Goal: Task Accomplishment & Management: Manage account settings

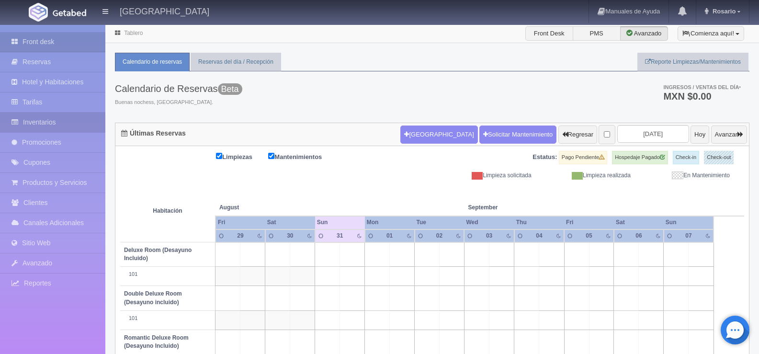
click at [54, 119] on link "Inventarios" at bounding box center [52, 123] width 105 height 20
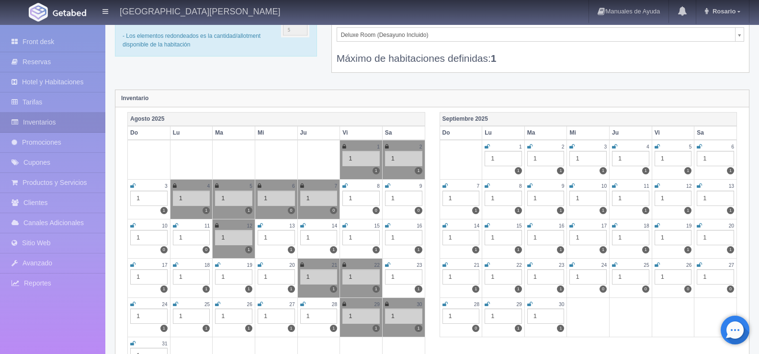
scroll to position [192, 0]
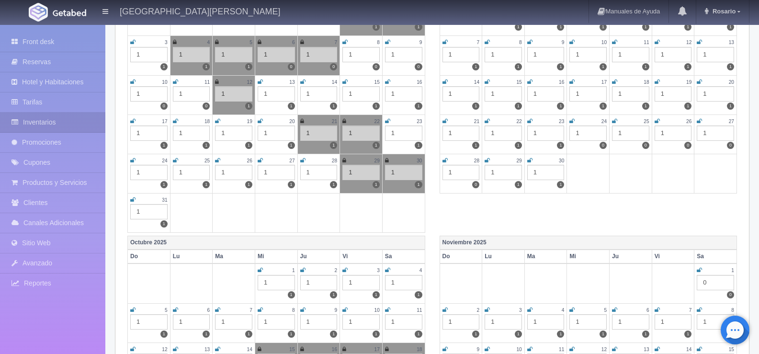
click at [133, 200] on icon at bounding box center [132, 200] width 5 height 6
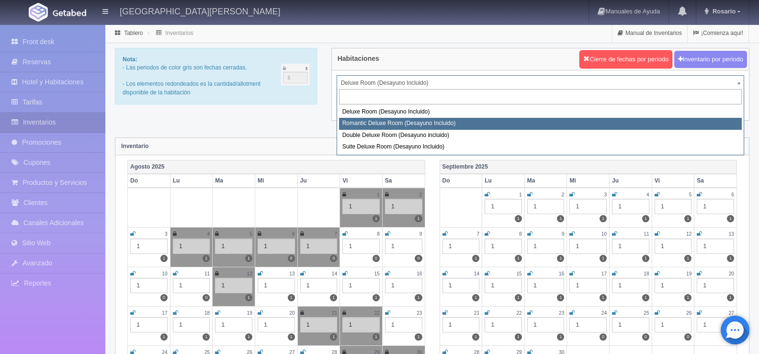
select select "625"
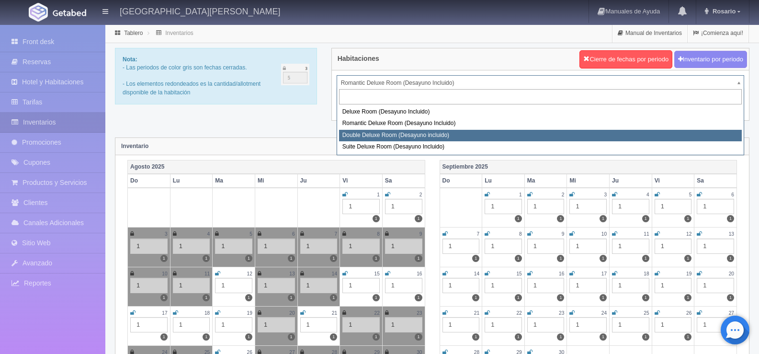
select select "627"
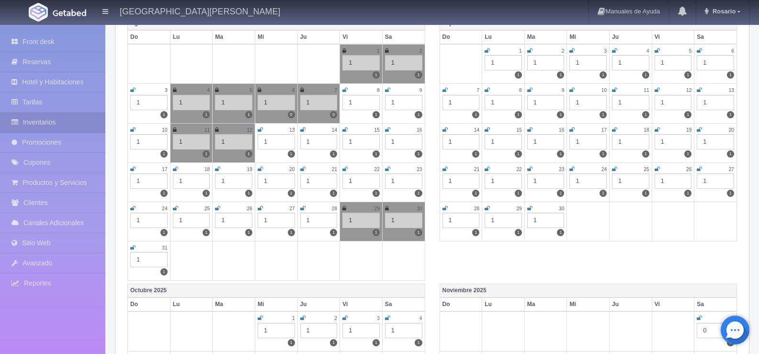
scroll to position [144, 0]
click at [134, 251] on icon at bounding box center [132, 248] width 5 height 6
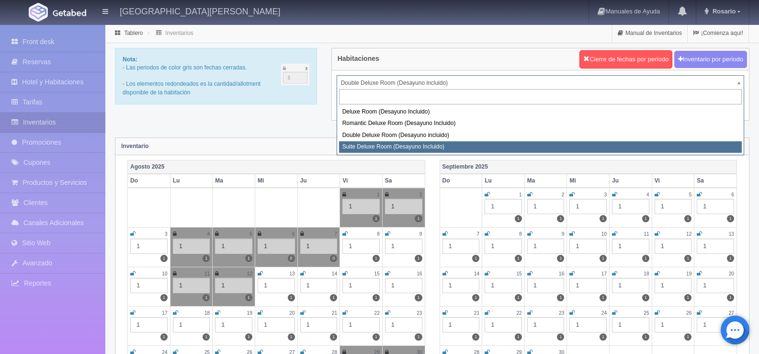
select select "628"
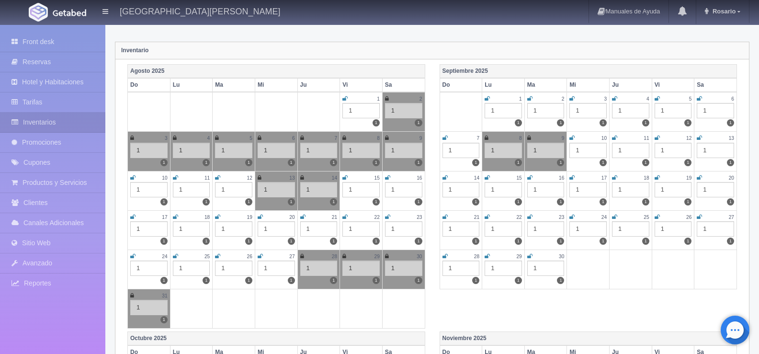
scroll to position [48, 0]
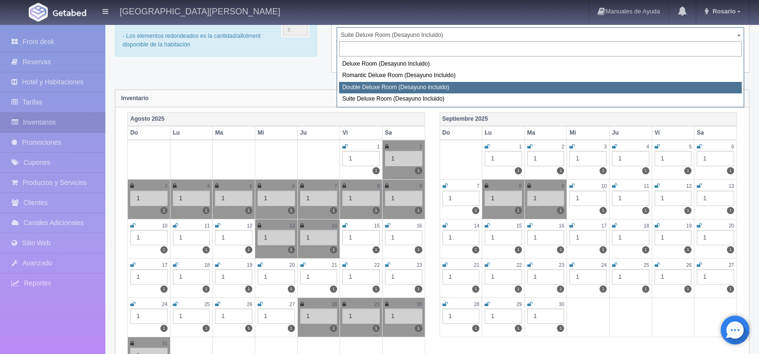
select select "627"
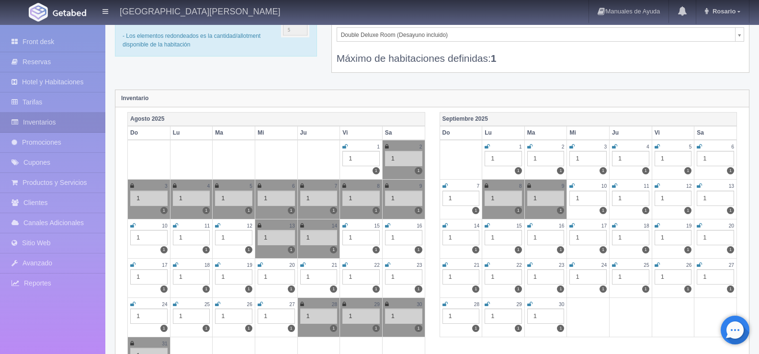
scroll to position [96, 0]
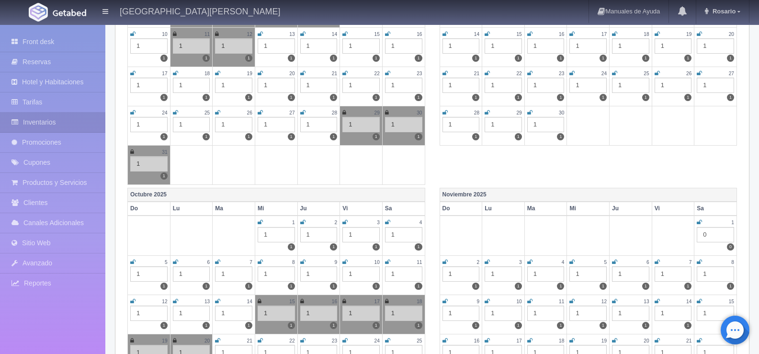
scroll to position [48, 0]
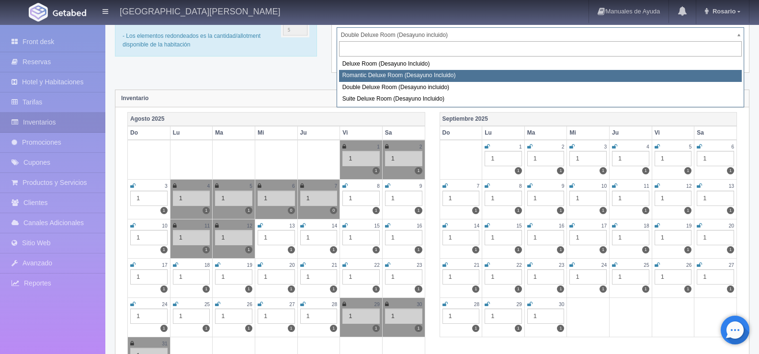
select select "625"
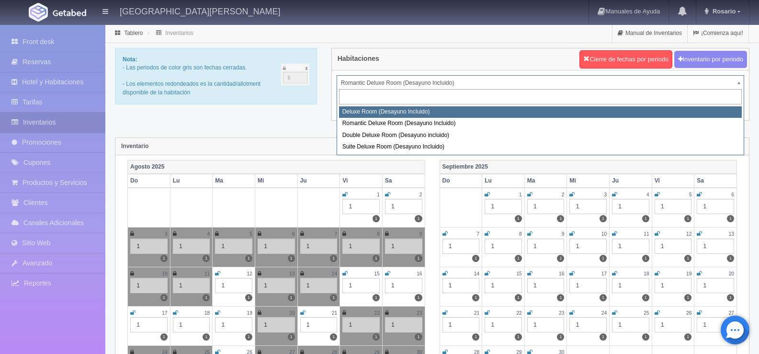
select select "624"
